Goal: Information Seeking & Learning: Learn about a topic

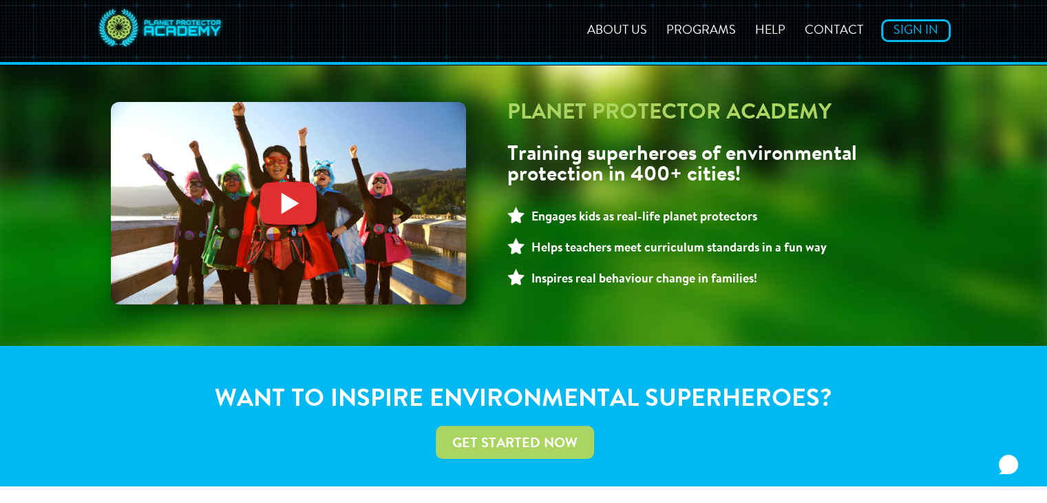
click at [295, 210] on img at bounding box center [288, 203] width 355 height 202
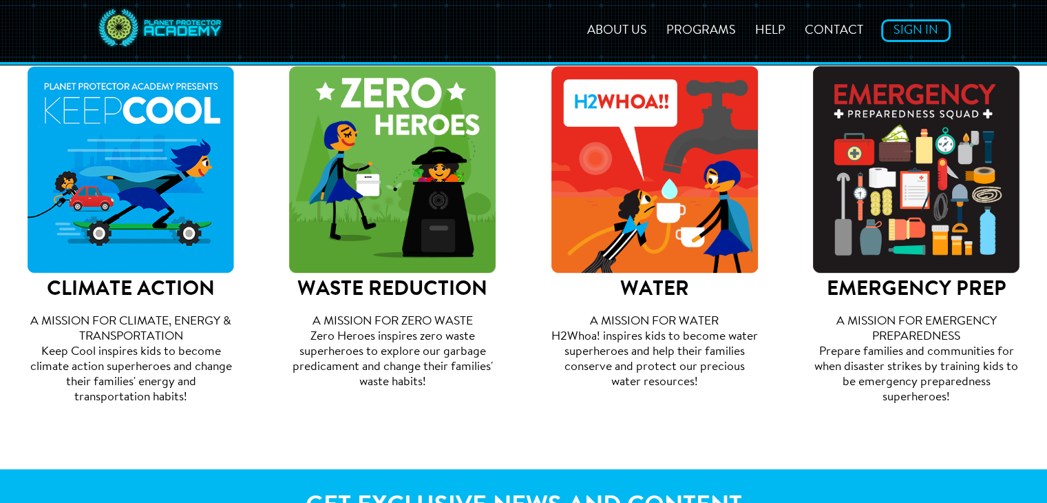
scroll to position [515, 0]
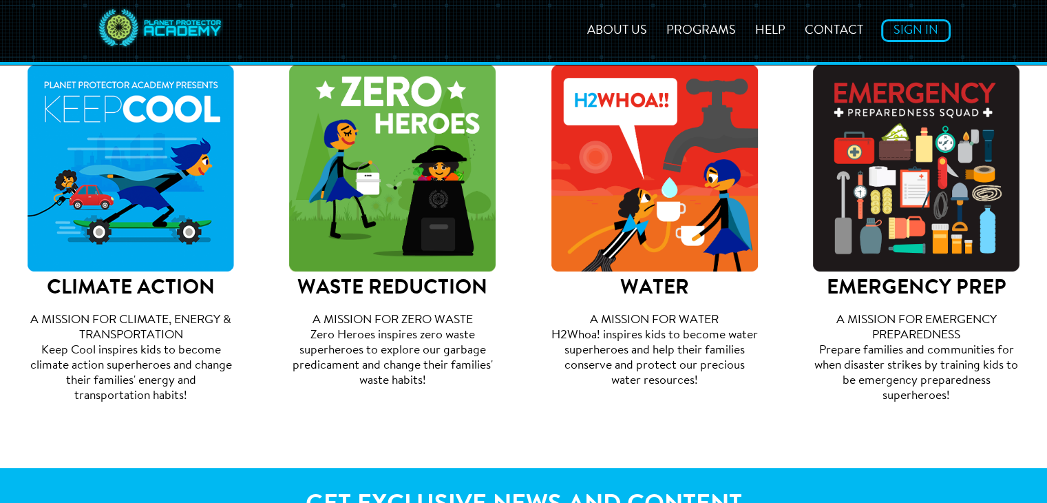
click at [146, 245] on img at bounding box center [131, 168] width 207 height 207
click at [87, 286] on h2 "CLIMATE ACTION" at bounding box center [131, 288] width 207 height 21
